Goal: Information Seeking & Learning: Learn about a topic

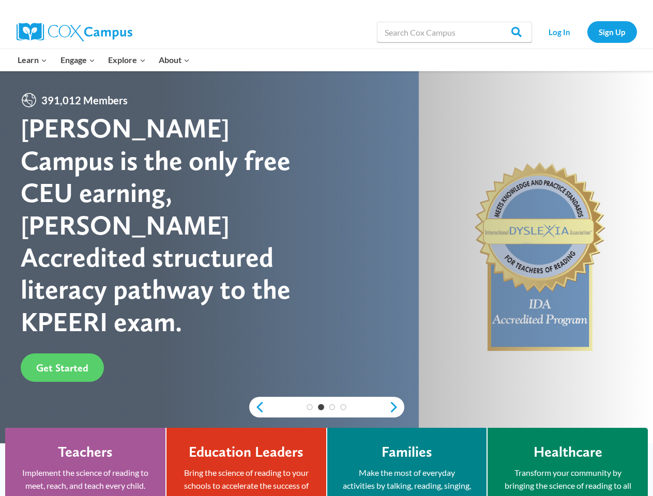
click at [326, 248] on div "[PERSON_NAME] Campus is the only free CEU earning, [PERSON_NAME] Accredited str…" at bounding box center [174, 225] width 306 height 226
click at [327, 407] on div "3" at bounding box center [332, 407] width 11 height 6
click at [257, 407] on link "Previous" at bounding box center [257, 407] width 16 height 12
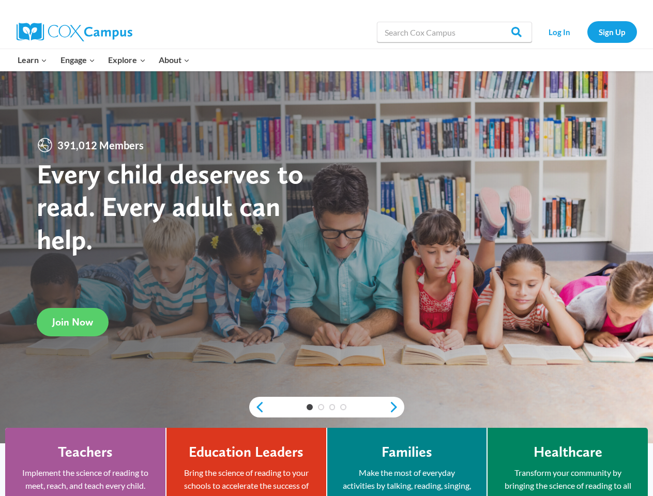
click at [396, 407] on div "1 2 3 4" at bounding box center [326, 407] width 155 height 21
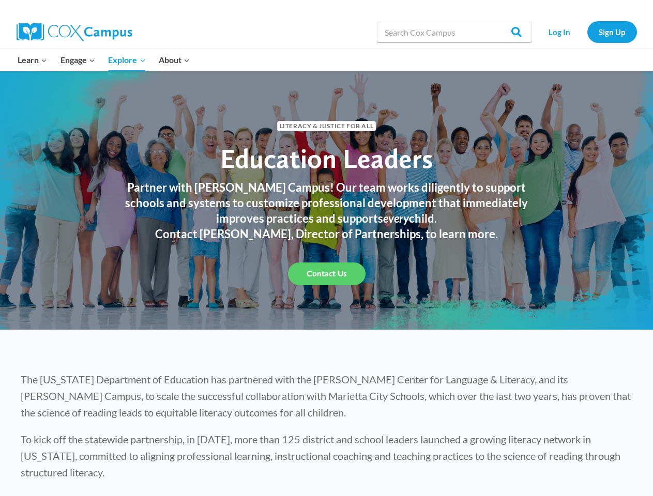
click at [326, 248] on div "Partner with Cox Campus! Our team works diligently to support schools and syste…" at bounding box center [326, 216] width 445 height 72
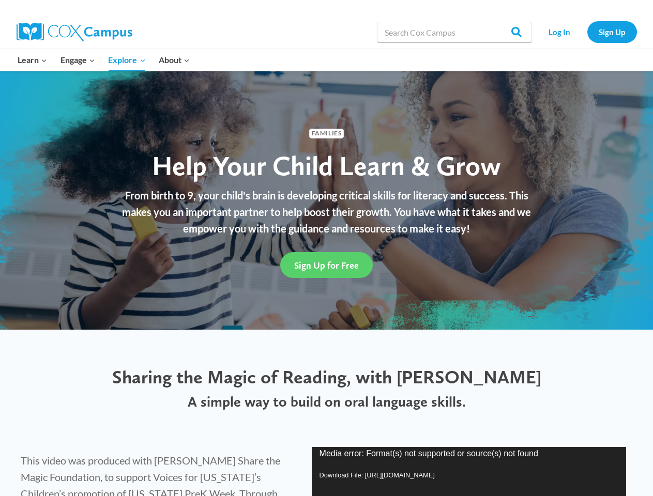
click at [326, 248] on div "Sign Up for Free" at bounding box center [326, 265] width 439 height 46
